Goal: Task Accomplishment & Management: Manage account settings

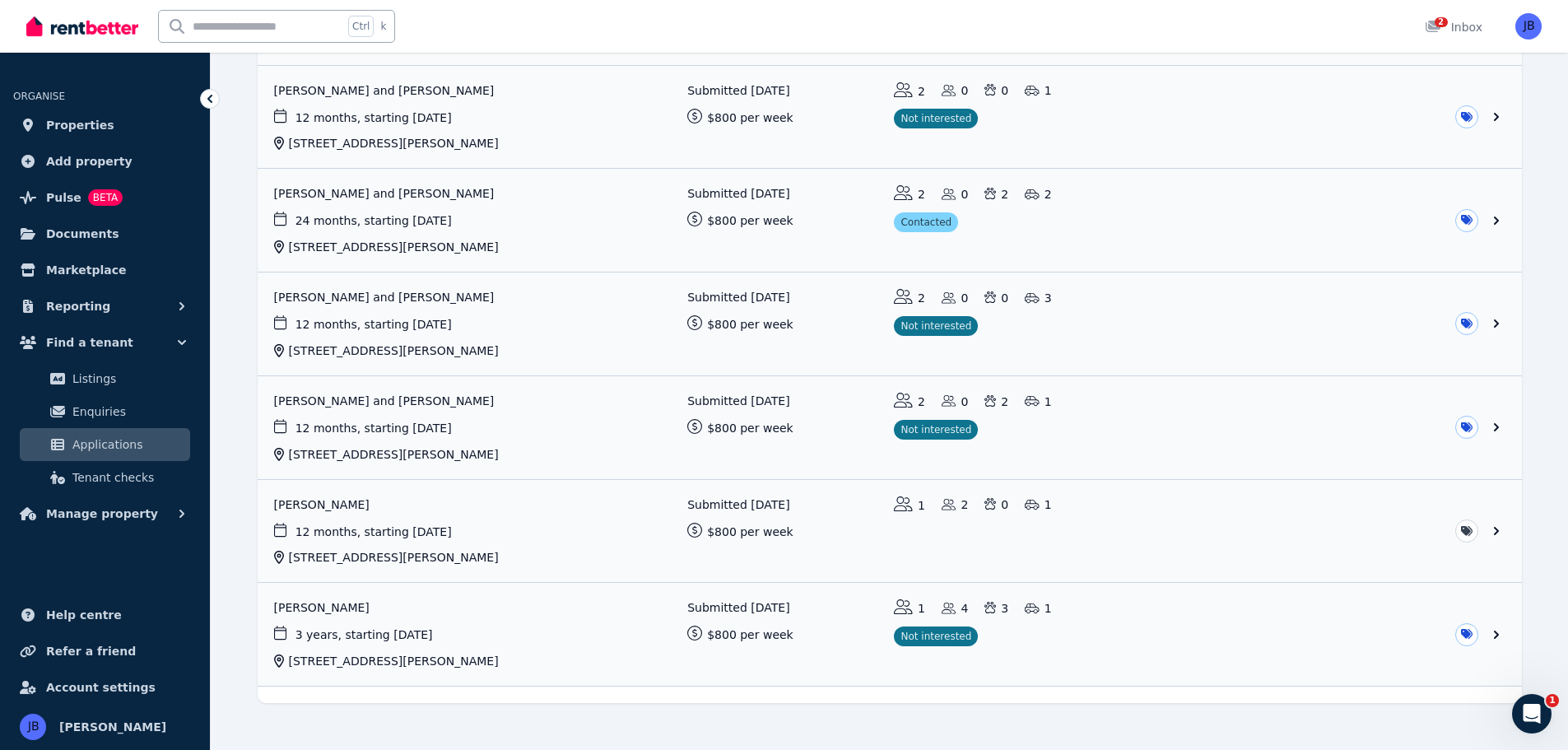
scroll to position [823, 0]
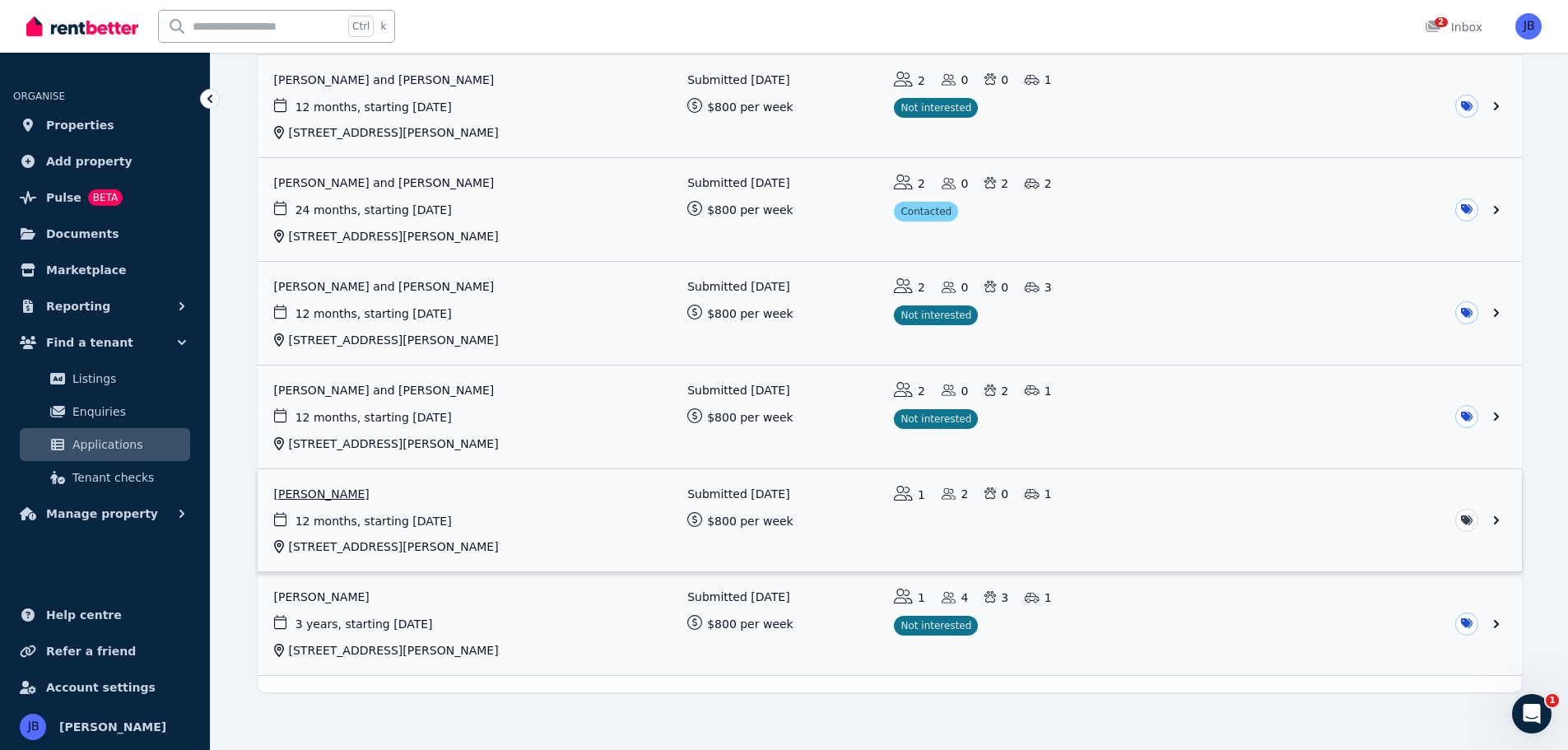
click at [304, 497] on link "View application: Andrew Morley" at bounding box center [890, 520] width 1264 height 103
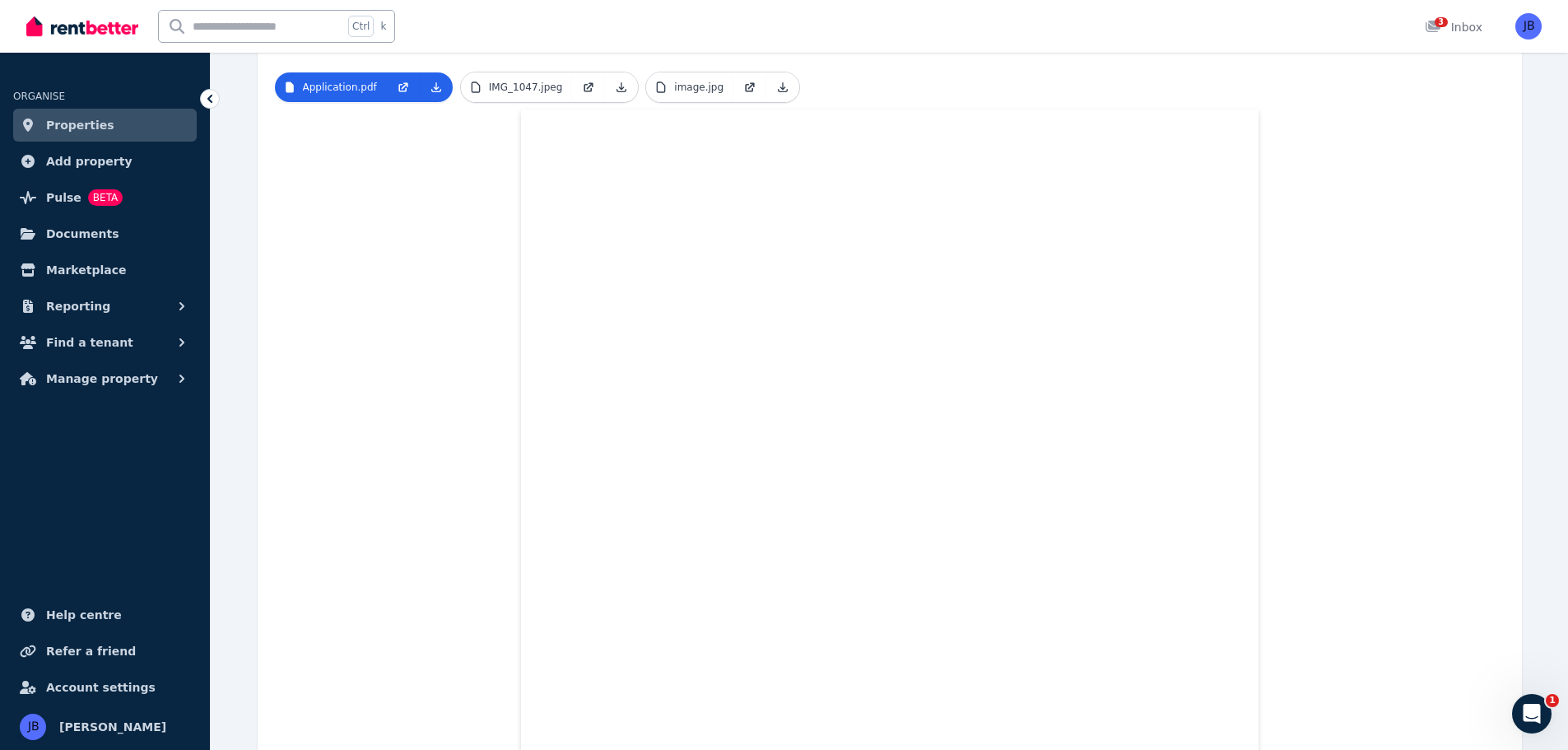
scroll to position [577, 0]
click at [72, 117] on span "Properties" at bounding box center [80, 125] width 68 height 19
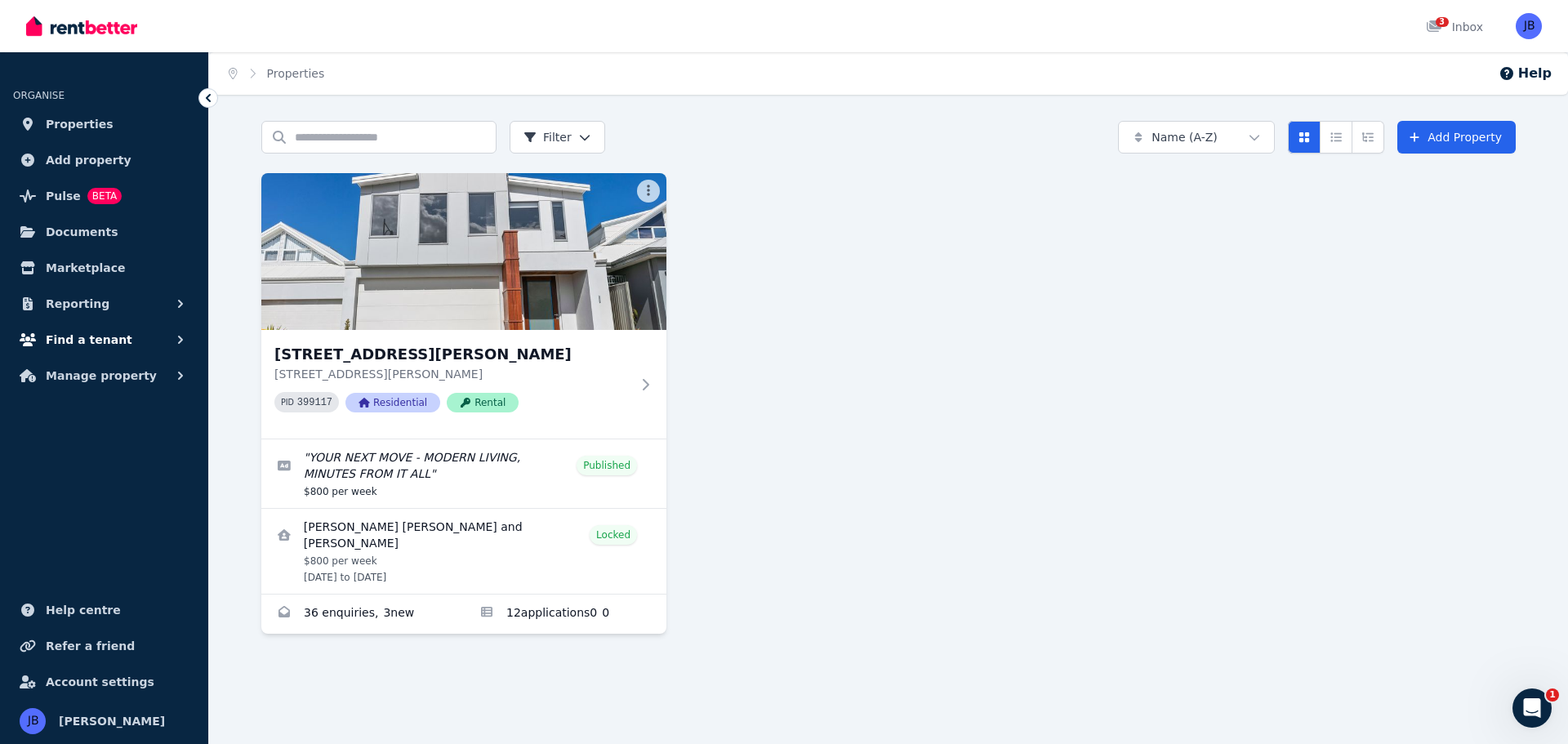
click at [92, 338] on span "Find a tenant" at bounding box center [89, 339] width 87 height 19
click at [90, 408] on span "Enquiries" at bounding box center [127, 407] width 110 height 19
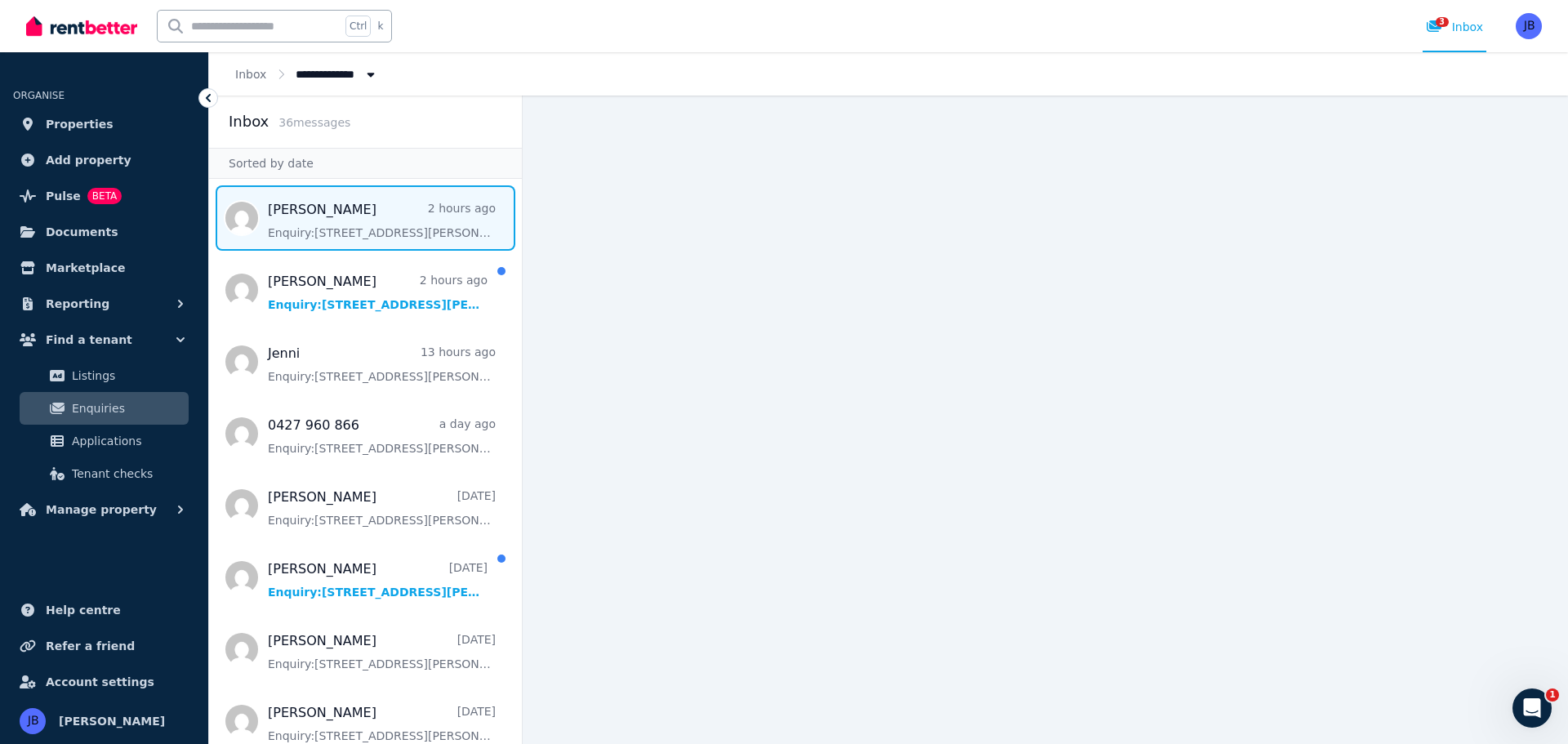
click at [463, 231] on span "Message list" at bounding box center [365, 218] width 313 height 65
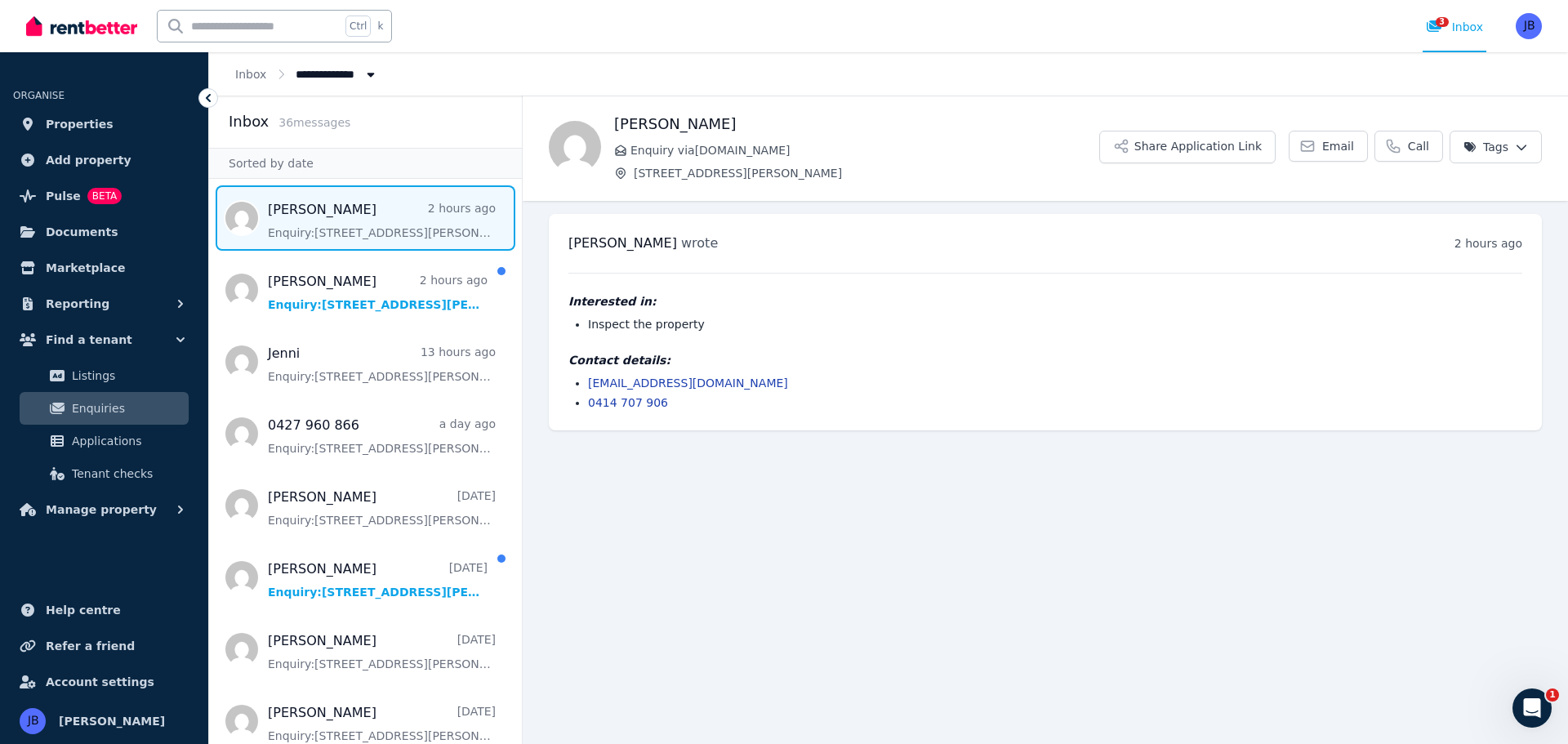
click at [745, 610] on main "Back [PERSON_NAME] Enquiry via [DOMAIN_NAME] [STREET_ADDRESS][PERSON_NAME] Appl…" at bounding box center [1045, 419] width 1045 height 648
